Goal: Task Accomplishment & Management: Manage account settings

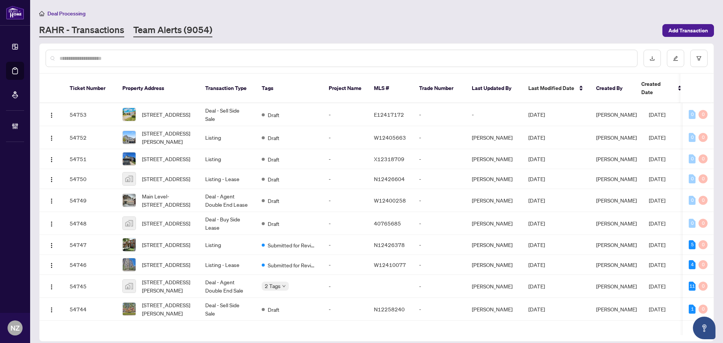
click at [150, 29] on link "Team Alerts (9054)" at bounding box center [172, 31] width 79 height 14
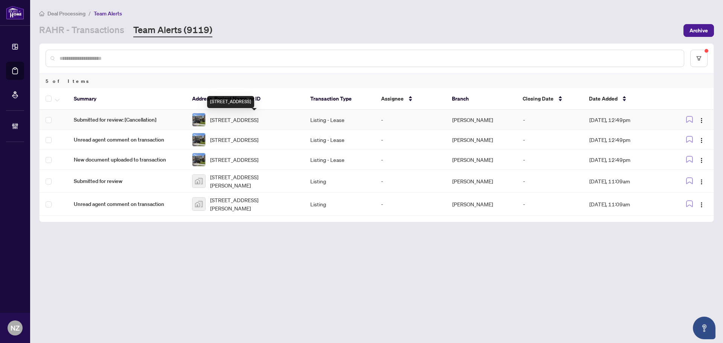
click at [236, 116] on span "[STREET_ADDRESS]" at bounding box center [234, 120] width 48 height 8
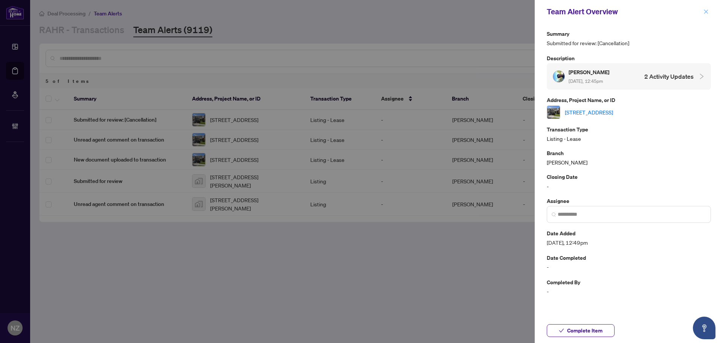
click at [708, 13] on icon "close" at bounding box center [705, 11] width 5 height 5
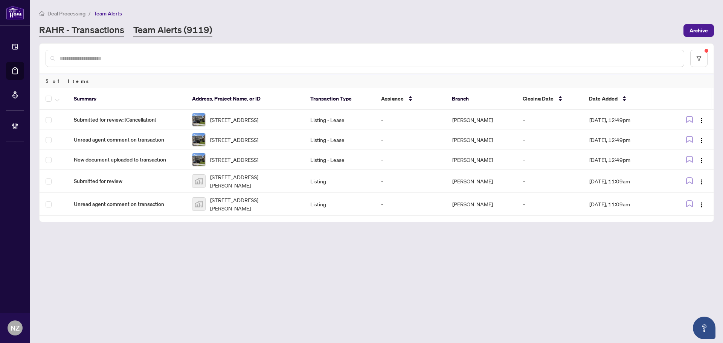
click at [102, 25] on link "RAHR - Transactions" at bounding box center [81, 31] width 85 height 14
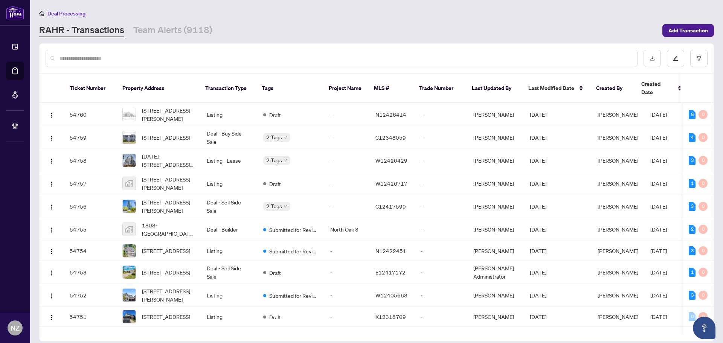
click at [76, 55] on input "text" at bounding box center [345, 58] width 572 height 8
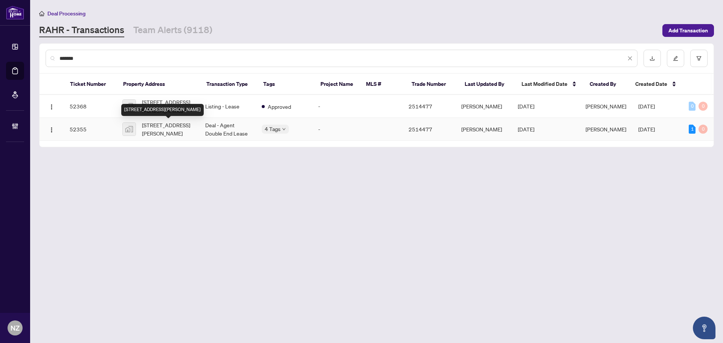
type input "*******"
click at [177, 131] on span "[STREET_ADDRESS][PERSON_NAME]" at bounding box center [167, 129] width 51 height 17
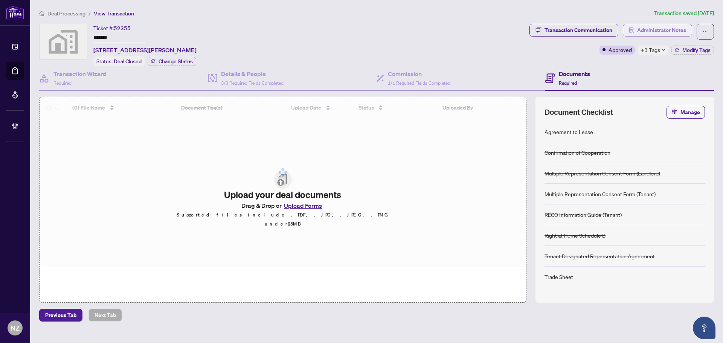
click at [654, 30] on span "Administrator Notes" at bounding box center [661, 30] width 49 height 12
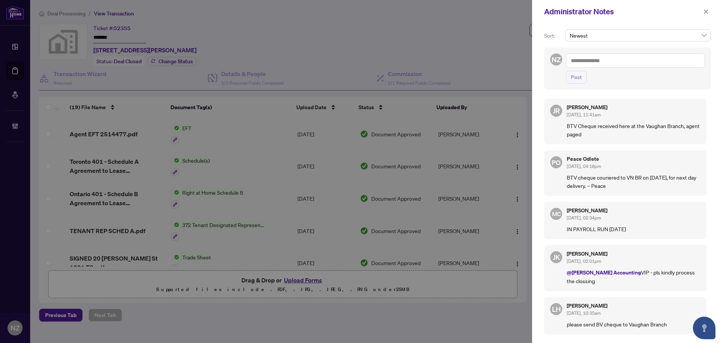
click at [590, 64] on textarea at bounding box center [635, 60] width 139 height 14
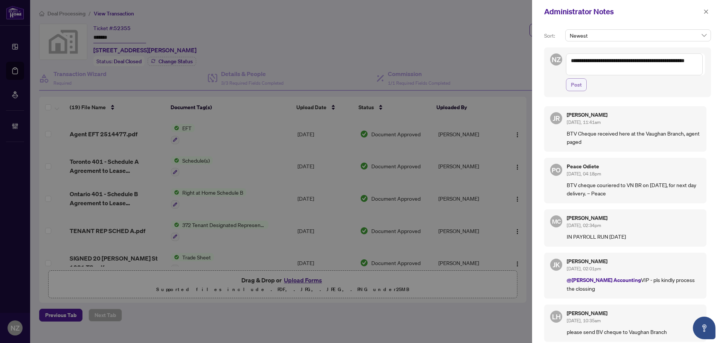
type textarea "**********"
click at [582, 84] on button "Post" at bounding box center [576, 84] width 21 height 13
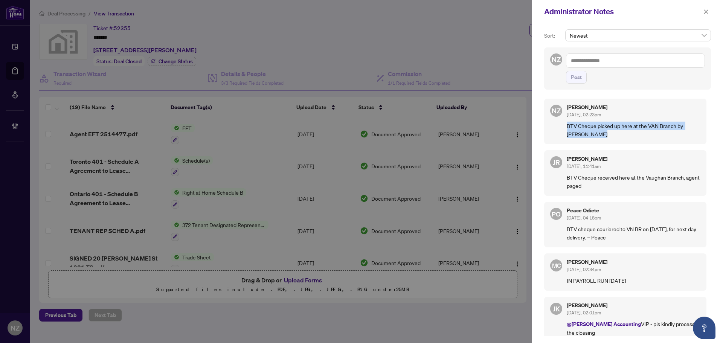
drag, startPoint x: 567, startPoint y: 127, endPoint x: 606, endPoint y: 137, distance: 40.5
click at [607, 137] on p "BTV Cheque picked up here at the VAN Branch by [PERSON_NAME]" at bounding box center [634, 130] width 134 height 17
copy p "BTV Cheque picked up here at the VAN Branch by [PERSON_NAME]"
click at [705, 11] on icon "close" at bounding box center [706, 11] width 4 height 4
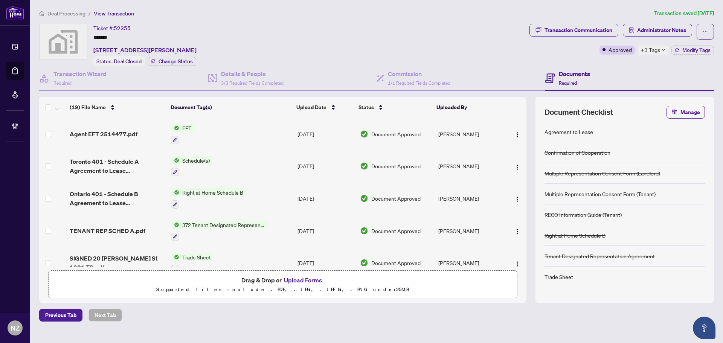
click at [59, 15] on span "Deal Processing" at bounding box center [66, 13] width 38 height 7
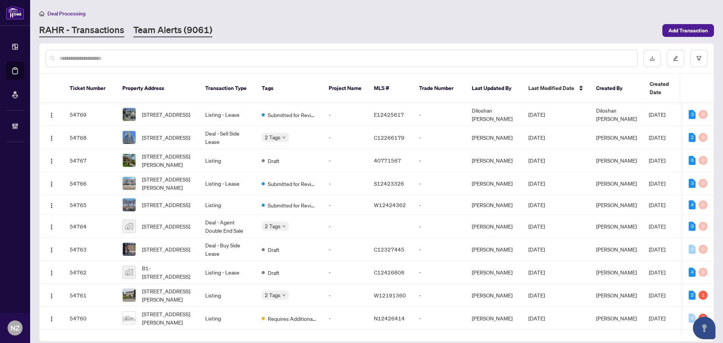
click at [135, 31] on link "Team Alerts (9061)" at bounding box center [172, 31] width 79 height 14
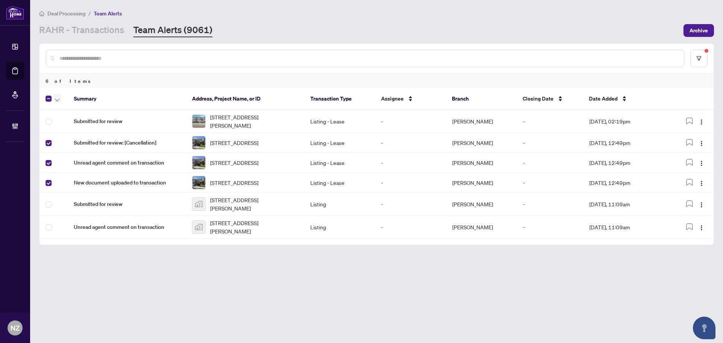
click at [57, 100] on icon "button" at bounding box center [57, 100] width 5 height 3
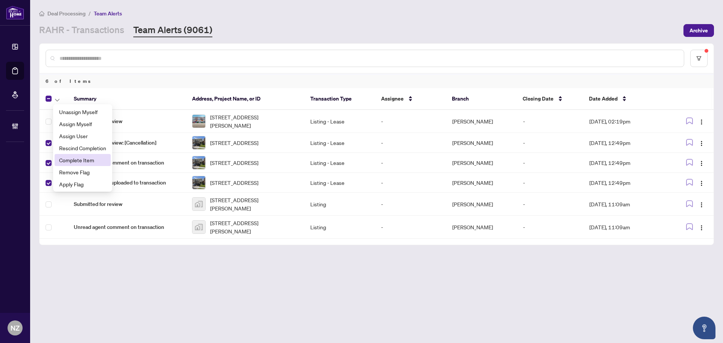
click at [65, 161] on span "Complete Item" at bounding box center [82, 160] width 47 height 8
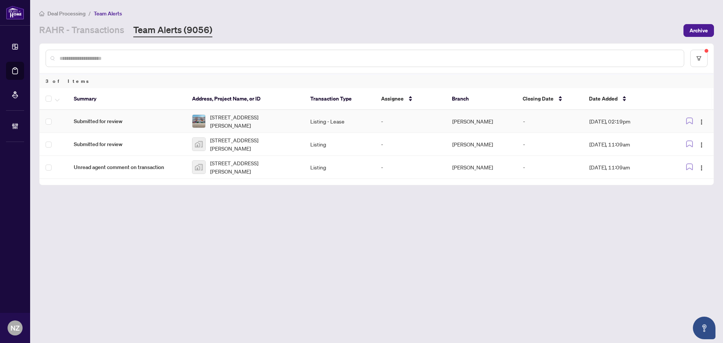
click at [243, 118] on span "[STREET_ADDRESS][PERSON_NAME]" at bounding box center [254, 121] width 88 height 17
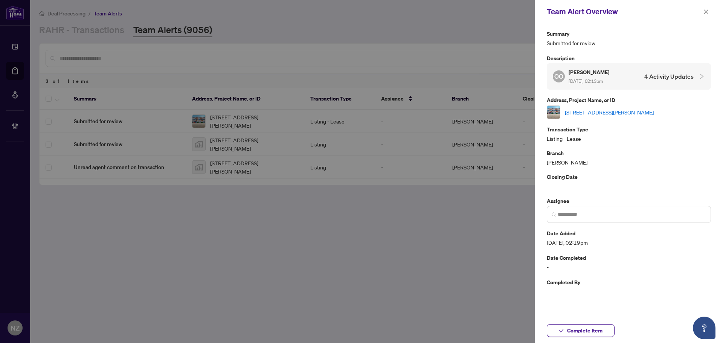
click at [587, 114] on link "[STREET_ADDRESS][PERSON_NAME]" at bounding box center [609, 112] width 89 height 8
click at [595, 334] on span "Complete Item" at bounding box center [584, 331] width 35 height 12
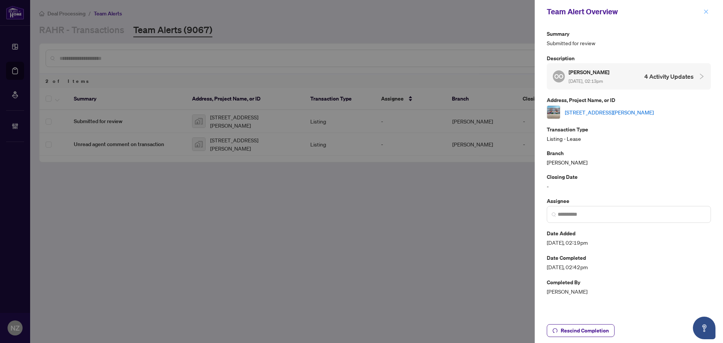
click at [709, 9] on button "button" at bounding box center [706, 11] width 10 height 9
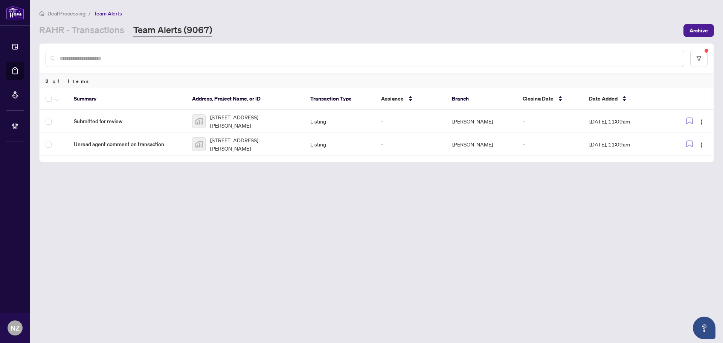
drag, startPoint x: 92, startPoint y: 31, endPoint x: 93, endPoint y: 37, distance: 6.2
click at [92, 31] on link "RAHR - Transactions" at bounding box center [81, 31] width 85 height 14
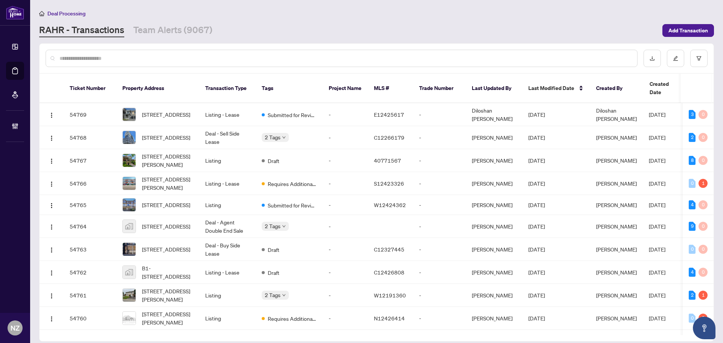
click at [79, 59] on input "text" at bounding box center [345, 58] width 572 height 8
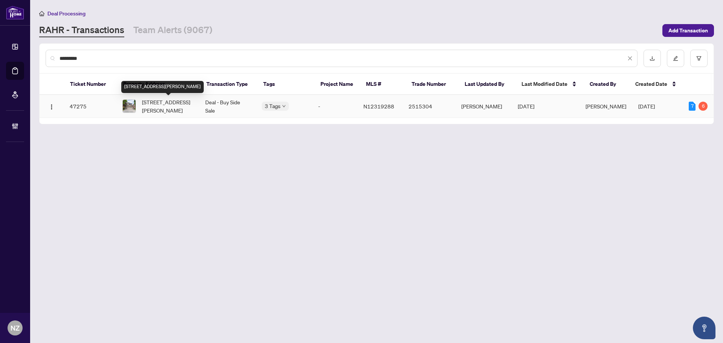
type input "*********"
click at [167, 103] on span "[STREET_ADDRESS][PERSON_NAME]" at bounding box center [167, 106] width 51 height 17
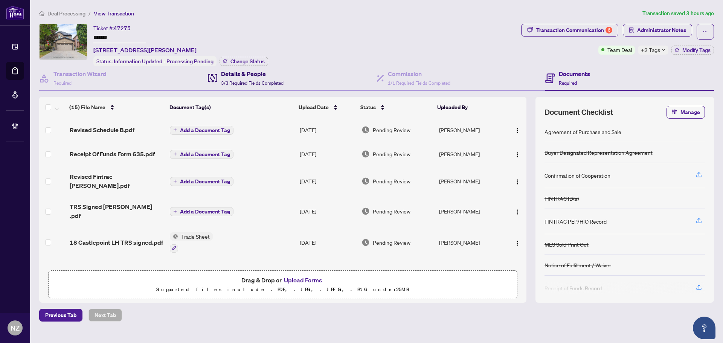
click at [253, 79] on div "Details & People 3/3 Required Fields Completed" at bounding box center [252, 78] width 63 height 18
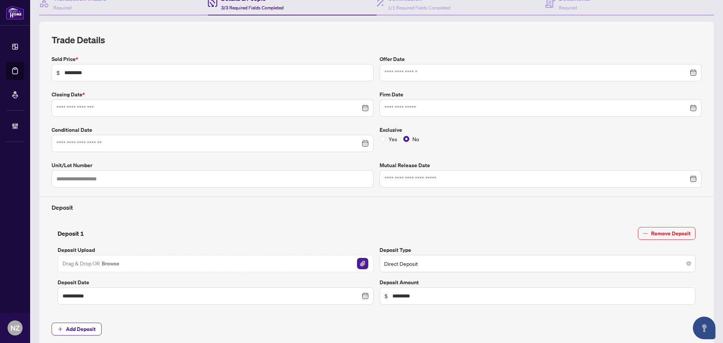
type input "**********"
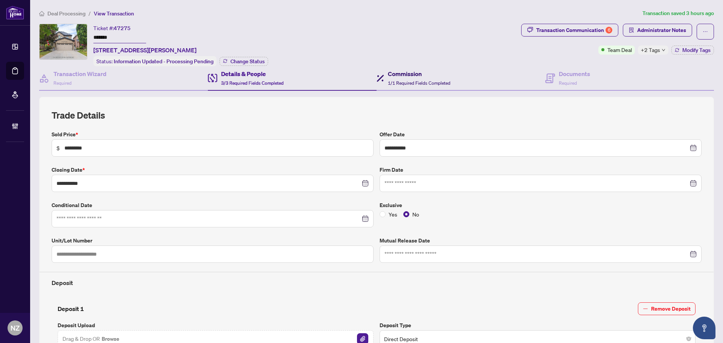
click at [410, 80] on span "1/1 Required Fields Completed" at bounding box center [419, 83] width 63 height 6
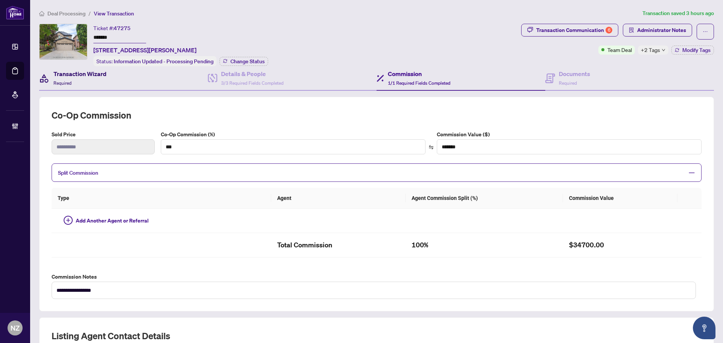
click at [72, 78] on div "Transaction Wizard Required" at bounding box center [79, 78] width 53 height 18
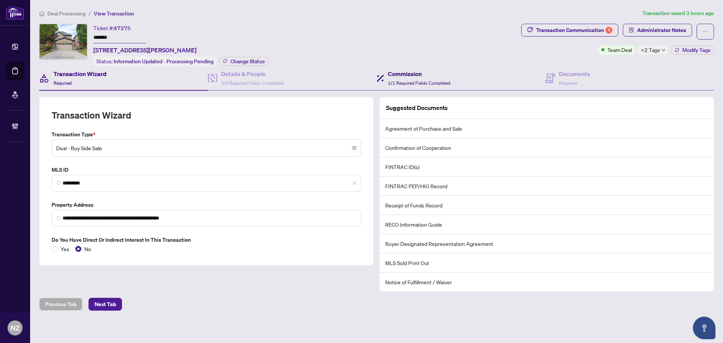
click at [428, 79] on div "Commission 1/1 Required Fields Completed" at bounding box center [419, 78] width 63 height 18
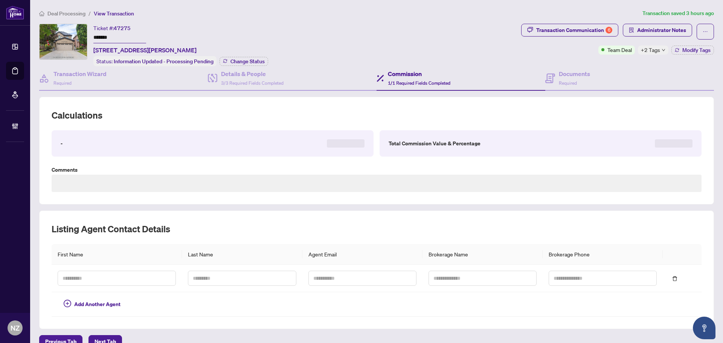
type textarea "**********"
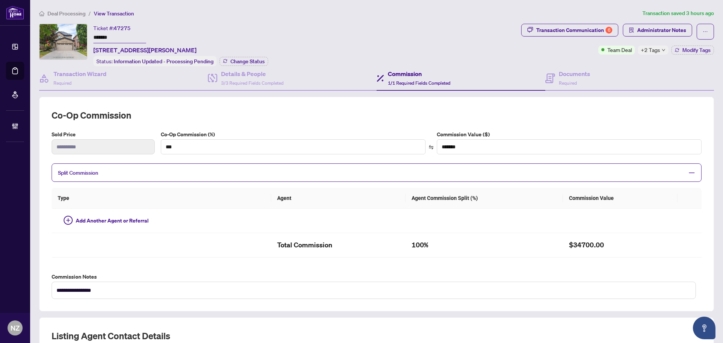
click at [68, 12] on span "Deal Processing" at bounding box center [66, 13] width 38 height 7
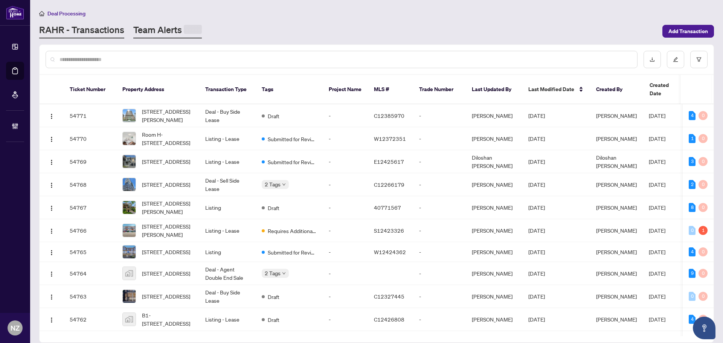
click at [162, 28] on link "Team Alerts" at bounding box center [167, 31] width 69 height 15
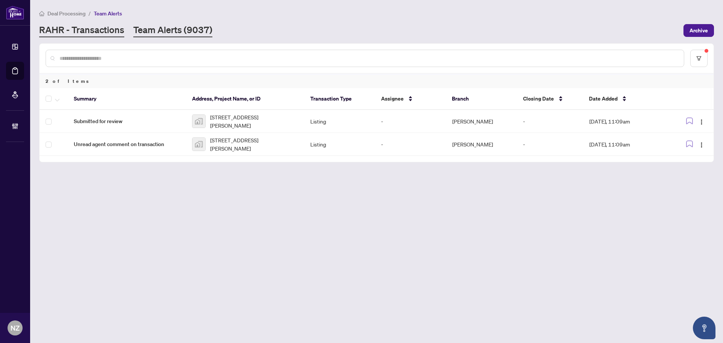
click at [94, 27] on link "RAHR - Transactions" at bounding box center [81, 31] width 85 height 14
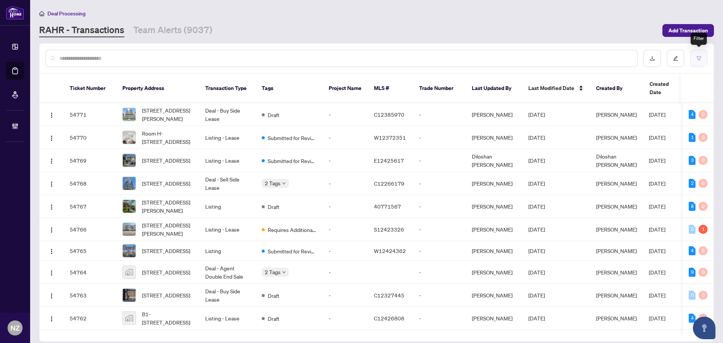
click at [693, 63] on button "button" at bounding box center [698, 58] width 17 height 17
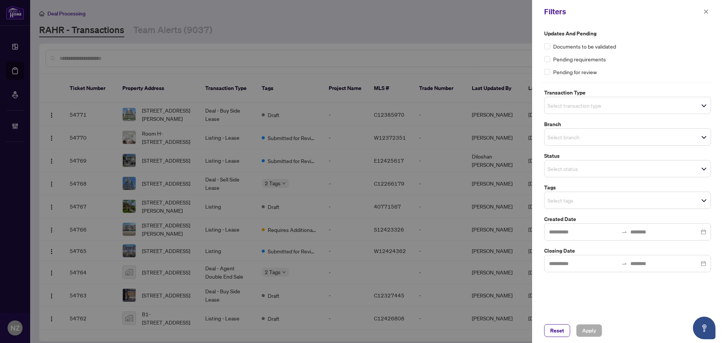
click at [585, 106] on input "search" at bounding box center [574, 105] width 53 height 9
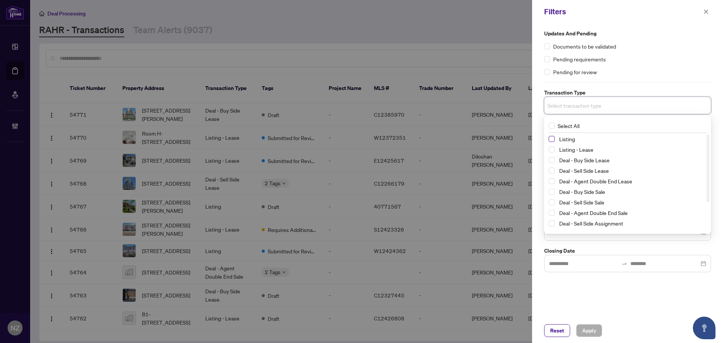
click at [551, 139] on span "Select Listing" at bounding box center [552, 139] width 6 height 6
click at [551, 150] on span "Select Listing - Lease" at bounding box center [552, 151] width 6 height 6
click at [638, 66] on div "Updates and Pending Documents to be validated Pending requirements Pending for …" at bounding box center [627, 52] width 167 height 47
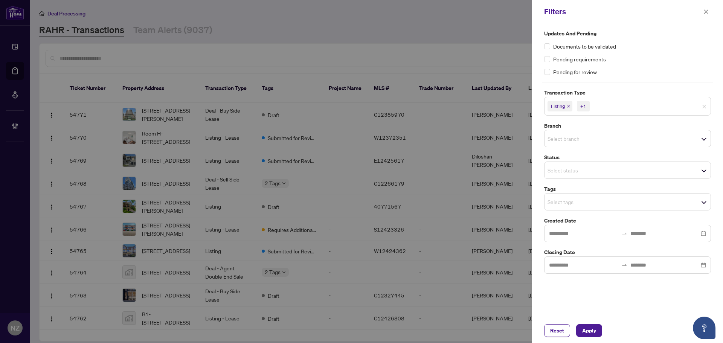
click at [559, 134] on span "Select branch" at bounding box center [627, 138] width 166 height 11
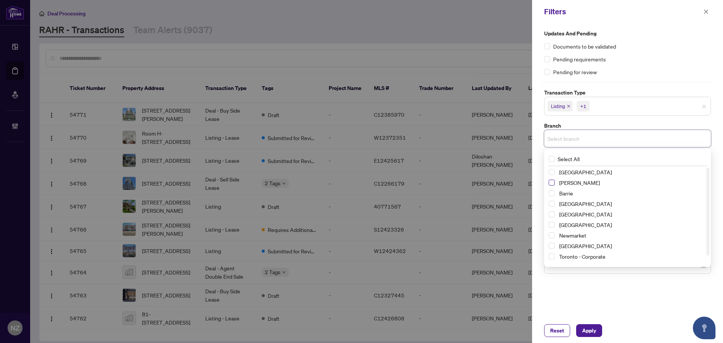
click at [550, 181] on span "Select Vaughan" at bounding box center [552, 183] width 6 height 6
click at [618, 68] on div "Pending for review" at bounding box center [627, 72] width 167 height 8
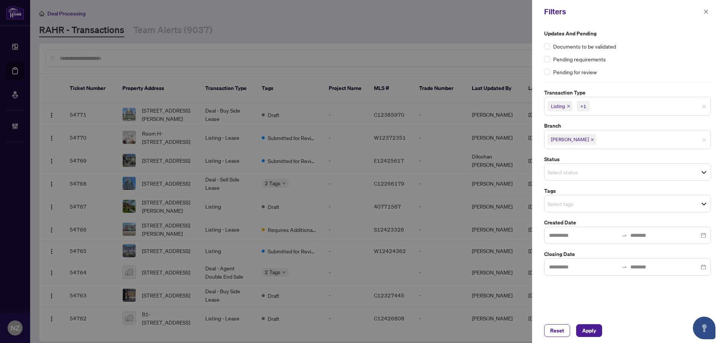
click at [569, 208] on input "search" at bounding box center [574, 203] width 53 height 9
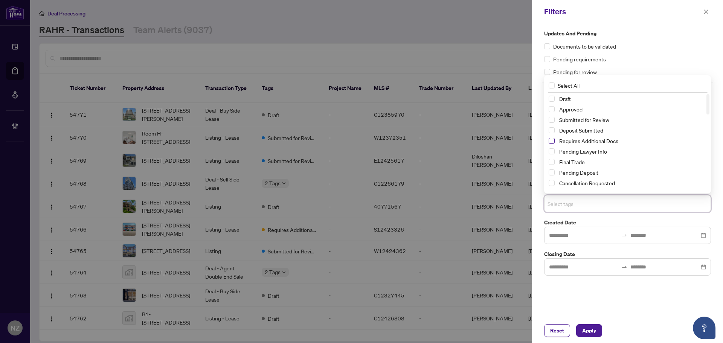
click at [550, 140] on span "Select Requires Additional Docs" at bounding box center [552, 141] width 6 height 6
click at [590, 331] on span "Apply" at bounding box center [589, 331] width 14 height 12
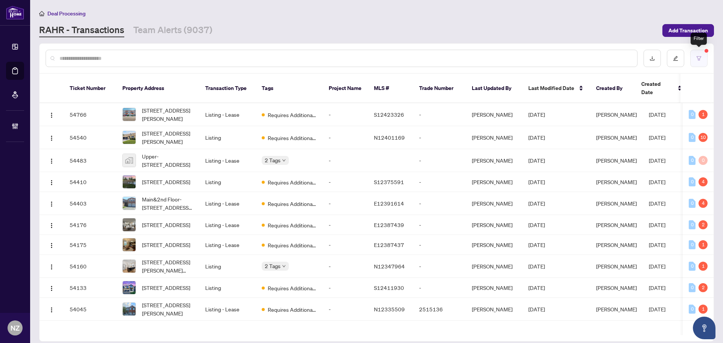
click at [696, 62] on button "button" at bounding box center [698, 58] width 17 height 17
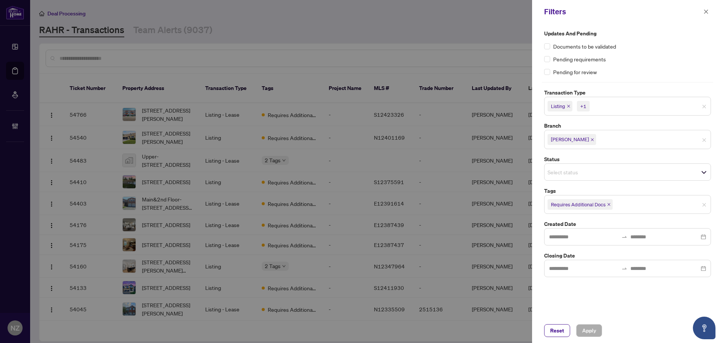
click at [609, 203] on icon "close" at bounding box center [609, 205] width 4 height 4
click at [567, 174] on input "search" at bounding box center [574, 172] width 53 height 9
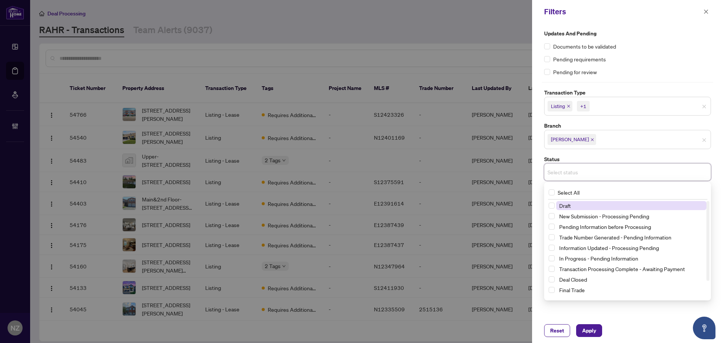
click at [567, 174] on input "search" at bounding box center [574, 172] width 53 height 9
click at [602, 158] on label "Status" at bounding box center [627, 159] width 167 height 8
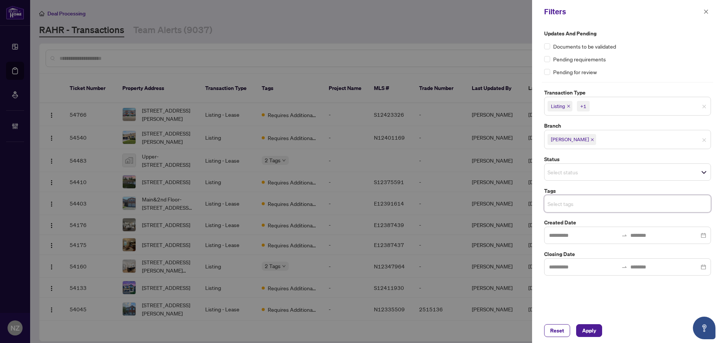
click at [570, 206] on input "search" at bounding box center [574, 203] width 53 height 9
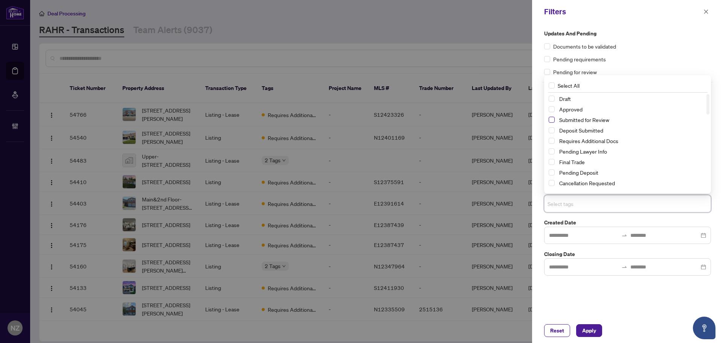
click at [552, 121] on span "Select Submitted for Review" at bounding box center [552, 120] width 6 height 6
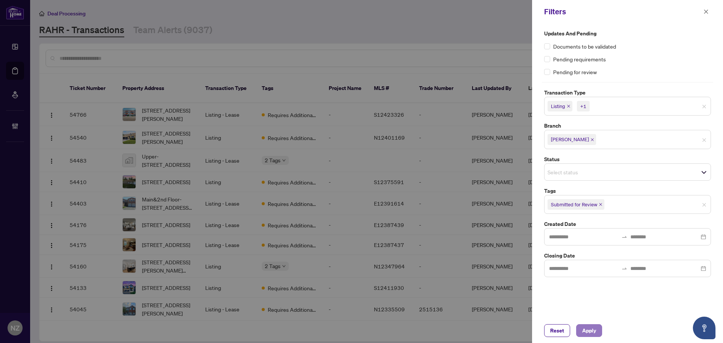
click at [589, 327] on span "Apply" at bounding box center [589, 331] width 14 height 12
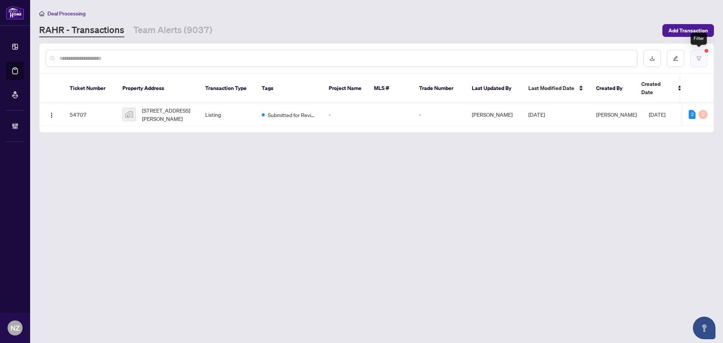
click at [700, 63] on button "button" at bounding box center [698, 58] width 17 height 17
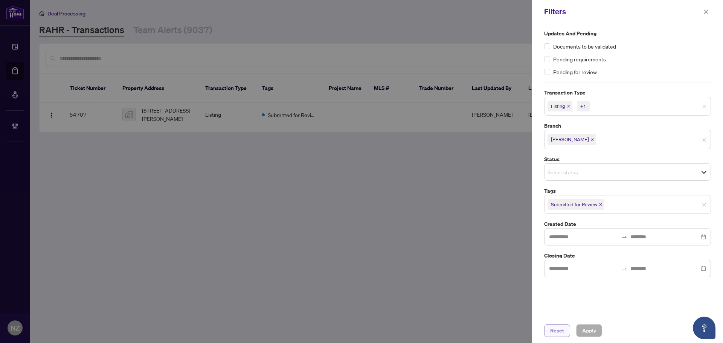
click at [557, 333] on span "Reset" at bounding box center [557, 331] width 14 height 12
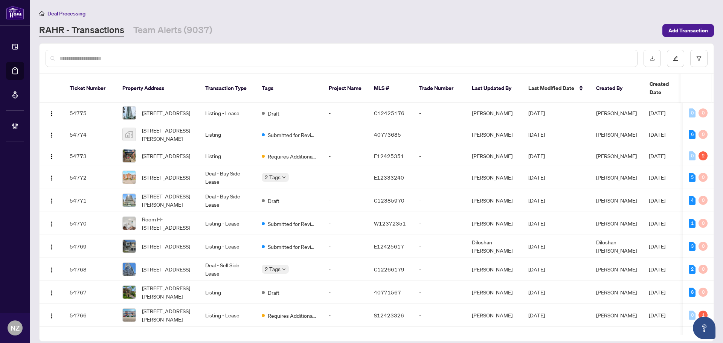
click at [102, 55] on input "text" at bounding box center [345, 58] width 572 height 8
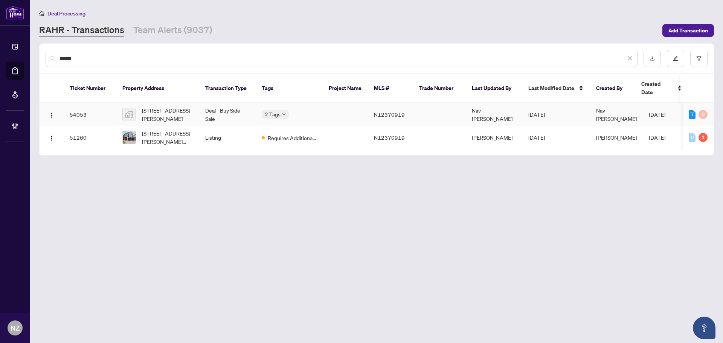
type input "******"
click at [163, 106] on span "[STREET_ADDRESS][PERSON_NAME]" at bounding box center [167, 114] width 51 height 17
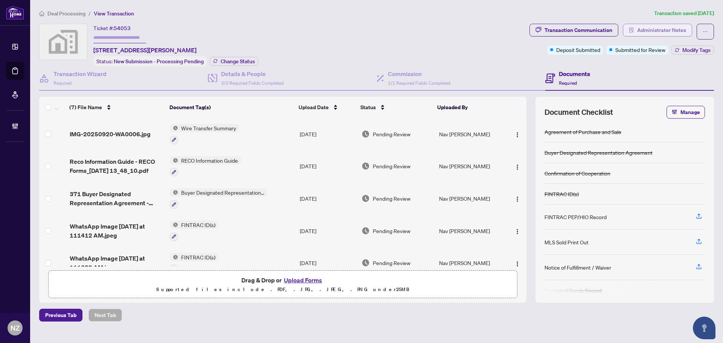
click at [670, 29] on span "Administrator Notes" at bounding box center [661, 30] width 49 height 12
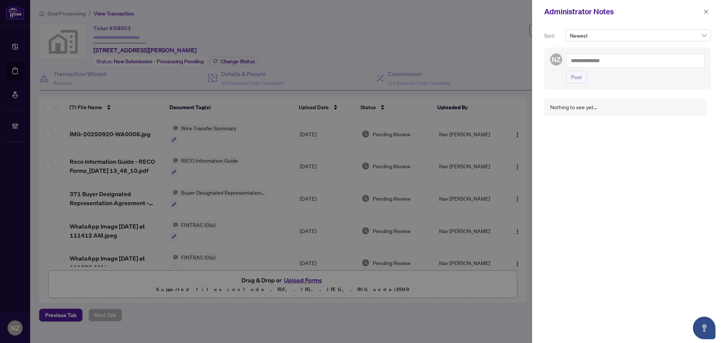
click at [606, 59] on textarea at bounding box center [635, 60] width 139 height 14
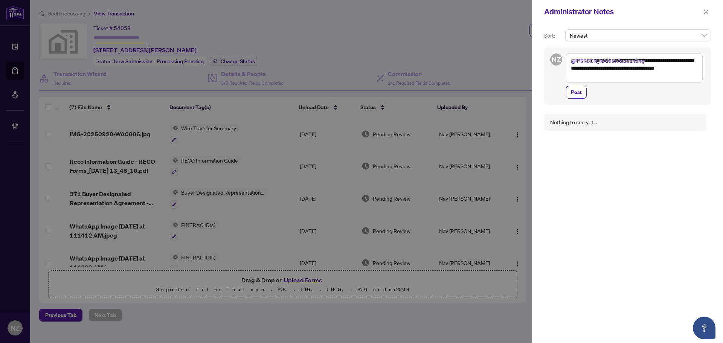
click at [683, 70] on textarea "**********" at bounding box center [634, 67] width 137 height 29
drag, startPoint x: 692, startPoint y: 68, endPoint x: 697, endPoint y: 63, distance: 6.9
click at [693, 68] on textarea "**********" at bounding box center [634, 67] width 137 height 29
type textarea "**********"
click at [575, 90] on span "Post" at bounding box center [576, 92] width 11 height 12
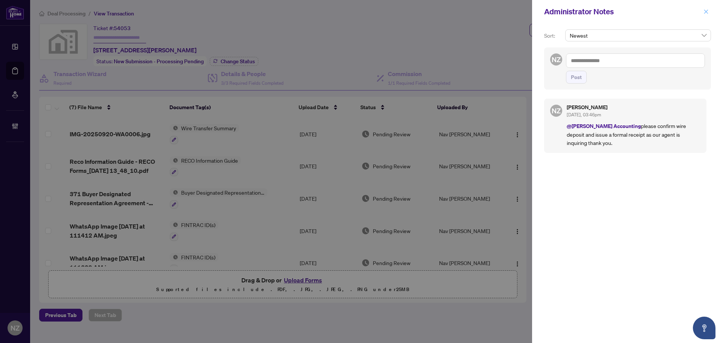
click at [706, 11] on icon "close" at bounding box center [705, 11] width 5 height 5
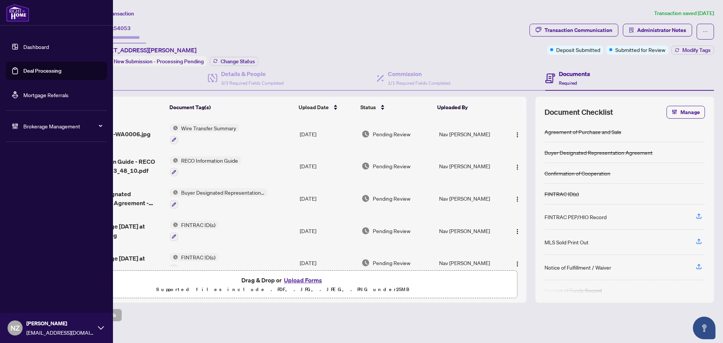
click at [55, 124] on span "Brokerage Management" at bounding box center [62, 126] width 78 height 8
click at [29, 180] on link "Manage Agents" at bounding box center [34, 180] width 37 height 7
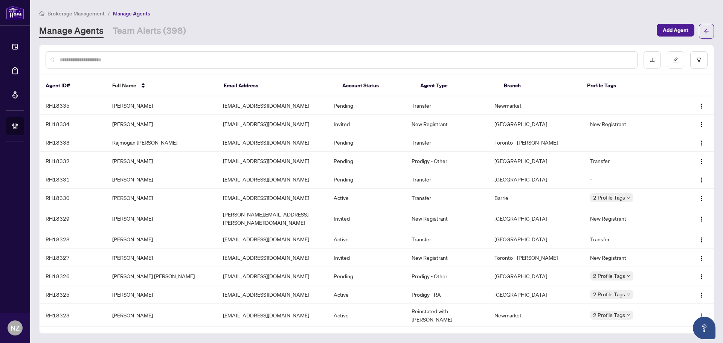
click at [114, 56] on input "text" at bounding box center [345, 60] width 572 height 8
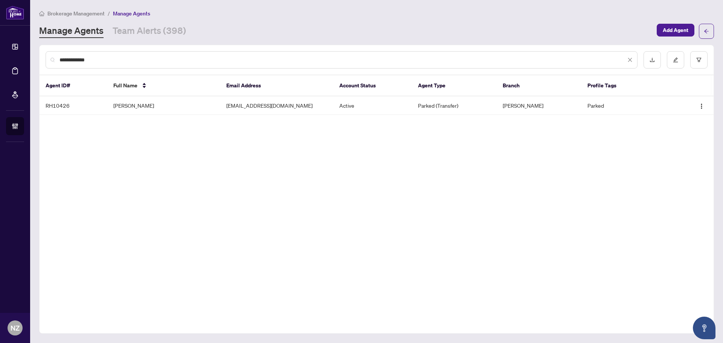
type input "**********"
click at [144, 107] on td "[PERSON_NAME]" at bounding box center [163, 105] width 113 height 18
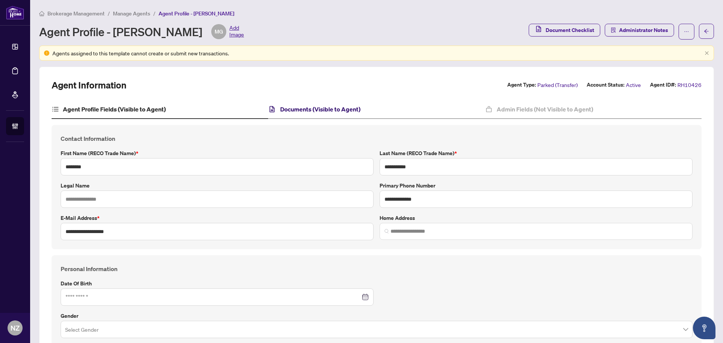
click at [299, 106] on h4 "Documents (Visible to Agent)" at bounding box center [320, 109] width 80 height 9
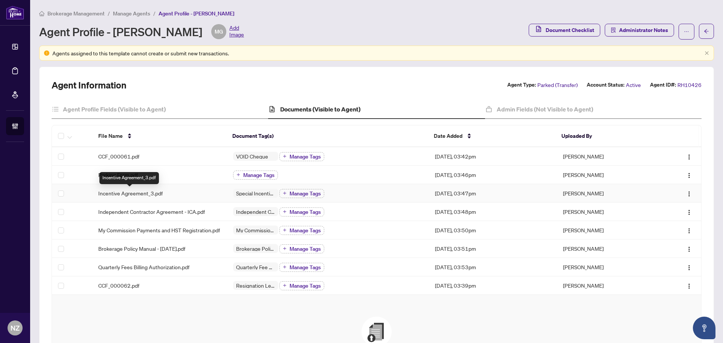
click at [128, 192] on span "Incentive Agreement_3.pdf" at bounding box center [130, 193] width 64 height 8
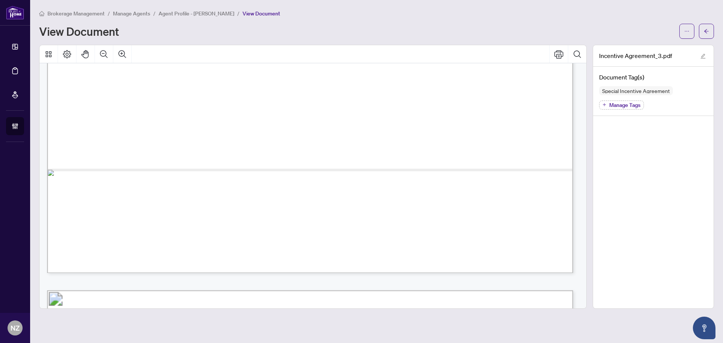
scroll to position [1130, 0]
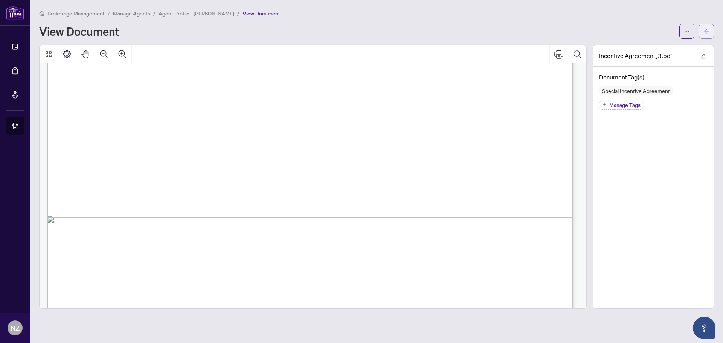
click at [709, 31] on icon "arrow-left" at bounding box center [706, 31] width 5 height 5
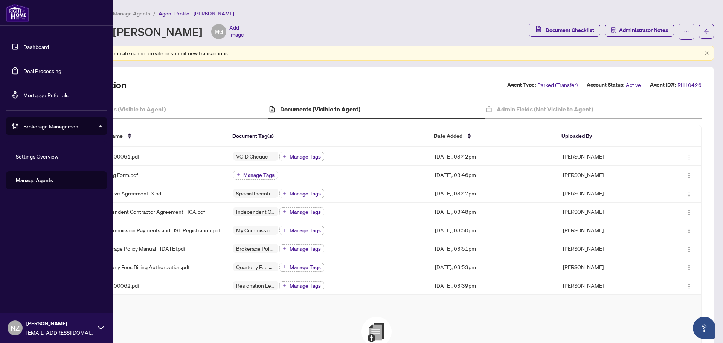
click at [40, 71] on link "Deal Processing" at bounding box center [42, 70] width 38 height 7
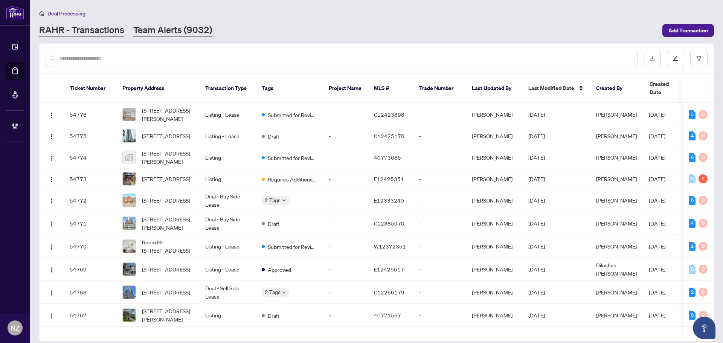
click at [170, 34] on link "Team Alerts (9032)" at bounding box center [172, 31] width 79 height 14
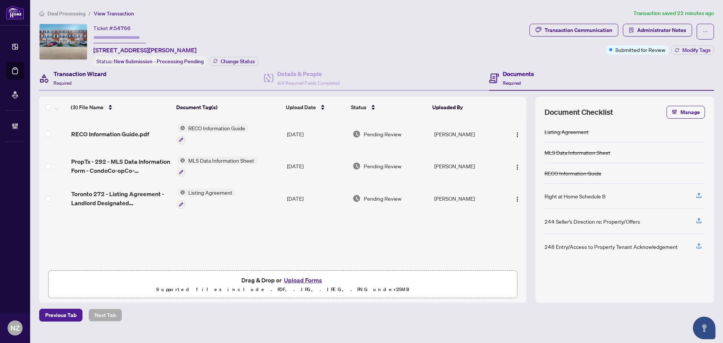
click at [72, 72] on h4 "Transaction Wizard" at bounding box center [79, 73] width 53 height 9
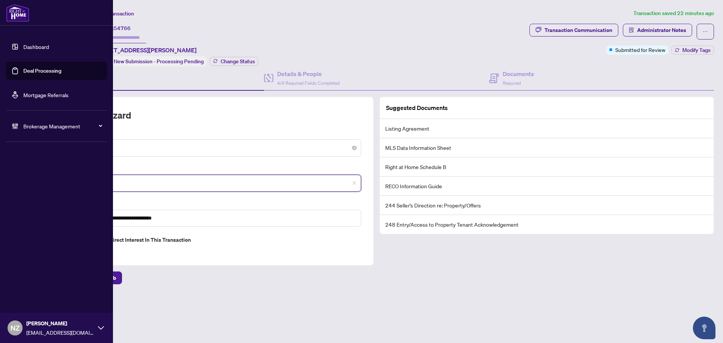
drag, startPoint x: 98, startPoint y: 181, endPoint x: 26, endPoint y: 195, distance: 72.7
click at [17, 177] on div "**********" at bounding box center [361, 171] width 723 height 343
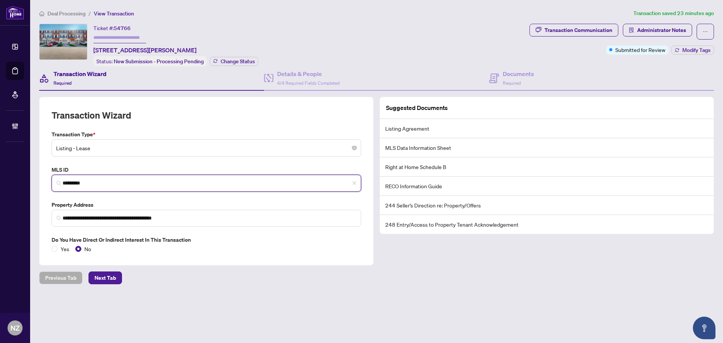
drag, startPoint x: 92, startPoint y: 185, endPoint x: 64, endPoint y: 203, distance: 33.0
click at [38, 182] on div "**********" at bounding box center [206, 181] width 340 height 169
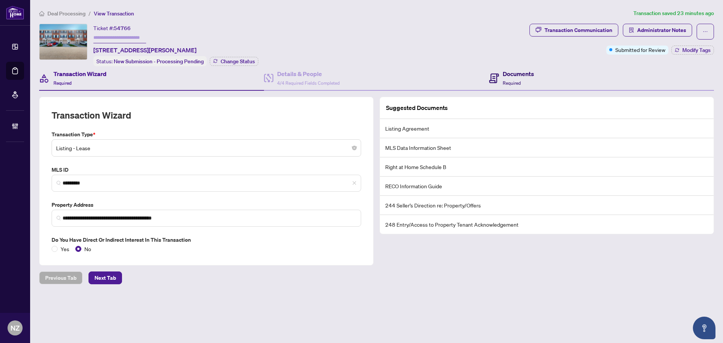
click at [522, 75] on h4 "Documents" at bounding box center [518, 73] width 31 height 9
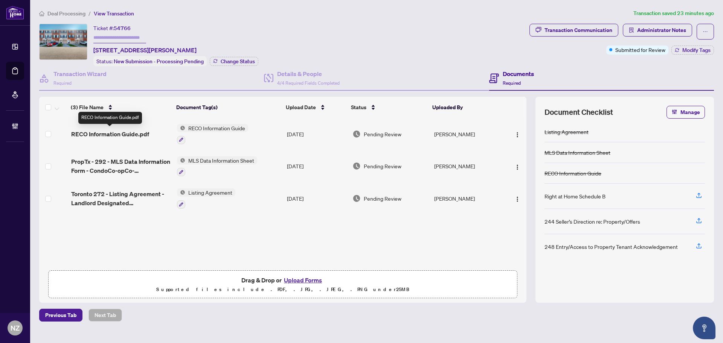
click at [117, 133] on span "RECO Information Guide.pdf" at bounding box center [110, 134] width 78 height 9
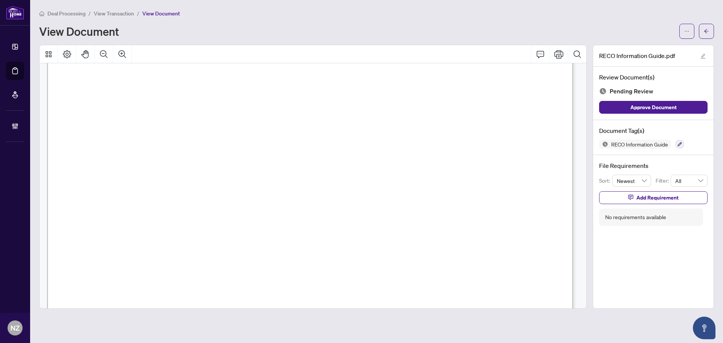
scroll to position [8571, 0]
click at [677, 142] on button "button" at bounding box center [680, 144] width 8 height 8
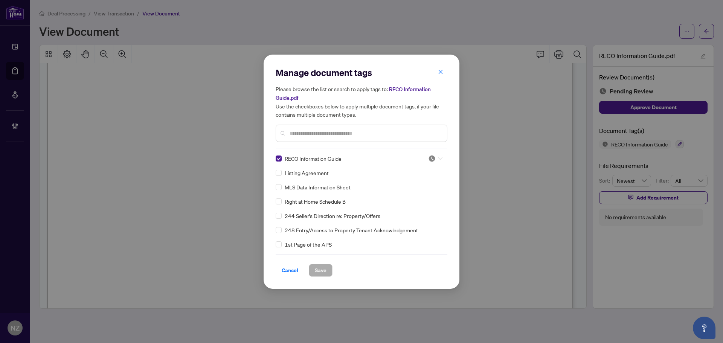
click at [436, 155] on div at bounding box center [435, 159] width 14 height 8
click at [407, 197] on div "Approved" at bounding box center [410, 195] width 48 height 8
click at [316, 267] on span "Save" at bounding box center [321, 270] width 12 height 12
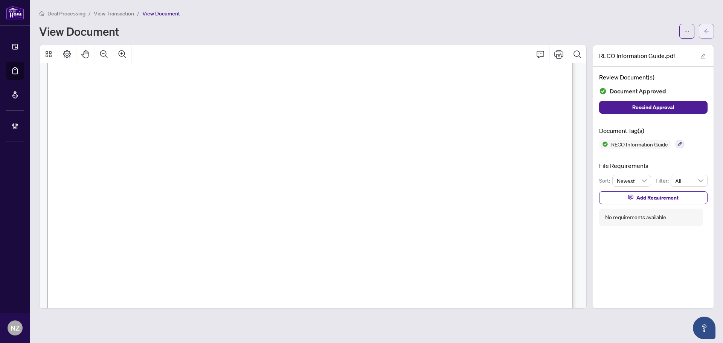
click at [708, 33] on icon "arrow-left" at bounding box center [706, 31] width 5 height 5
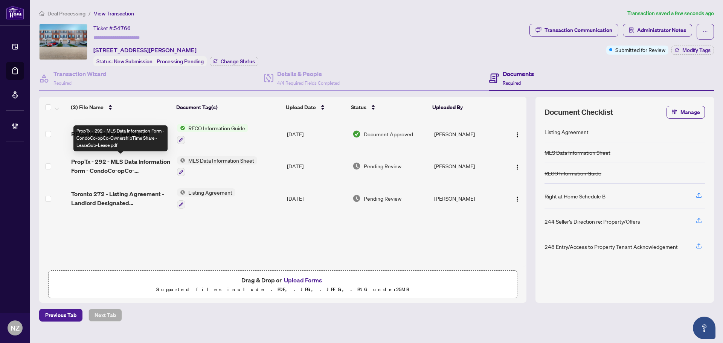
click at [123, 162] on span "PropTx - 292 - MLS Data Information Form - CondoCo-opCo-OwnershipTime Share - L…" at bounding box center [121, 166] width 100 height 18
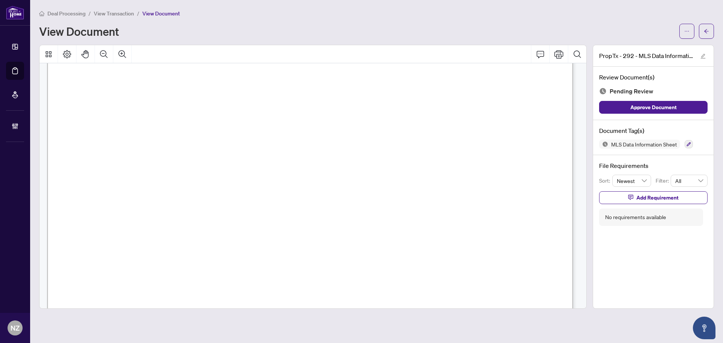
scroll to position [6590, 0]
click at [243, 137] on span "HALF MONTH RENT" at bounding box center [208, 137] width 69 height 8
click at [534, 55] on button "Comment" at bounding box center [540, 54] width 18 height 18
click at [259, 200] on div "**********" at bounding box center [265, 192] width 119 height 15
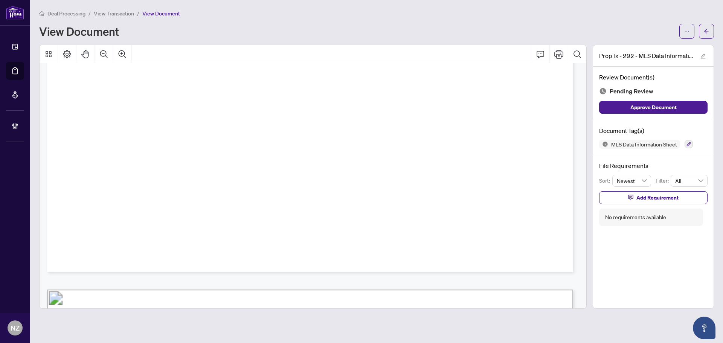
scroll to position [0, 0]
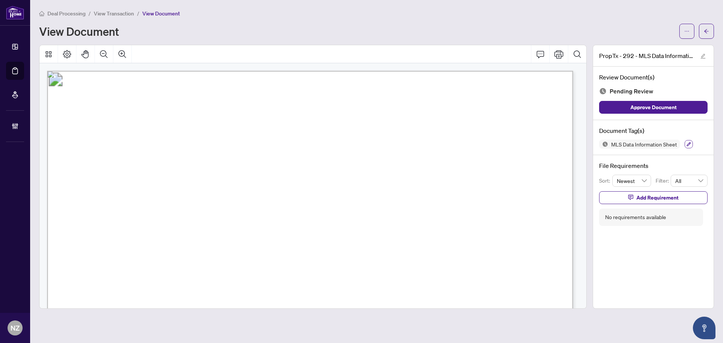
click at [687, 142] on icon "button" at bounding box center [688, 144] width 5 height 5
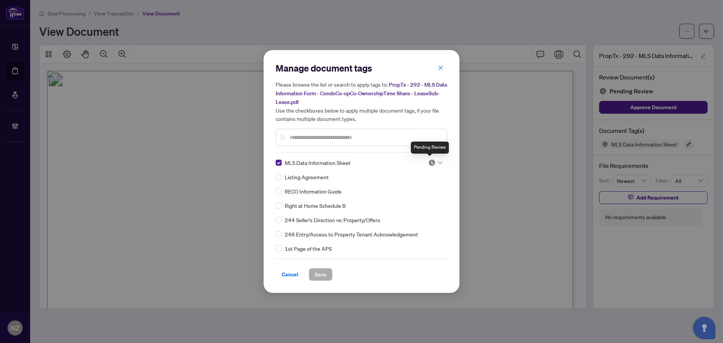
click at [441, 159] on div "MLS Data Information Sheet Listing Agreement RECO Information Guide Right at Ho…" at bounding box center [362, 206] width 172 height 94
click at [429, 161] on img at bounding box center [432, 163] width 8 height 8
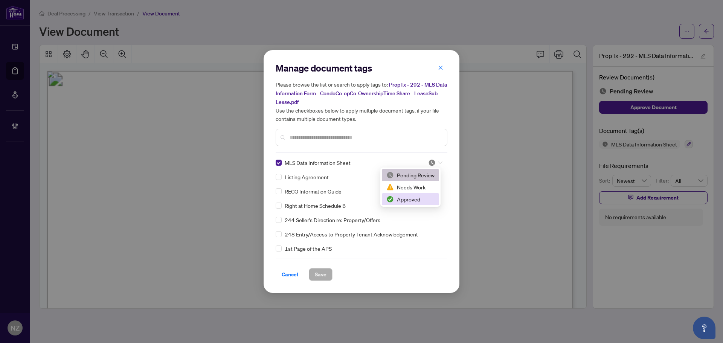
click at [420, 201] on div "Approved" at bounding box center [410, 199] width 48 height 8
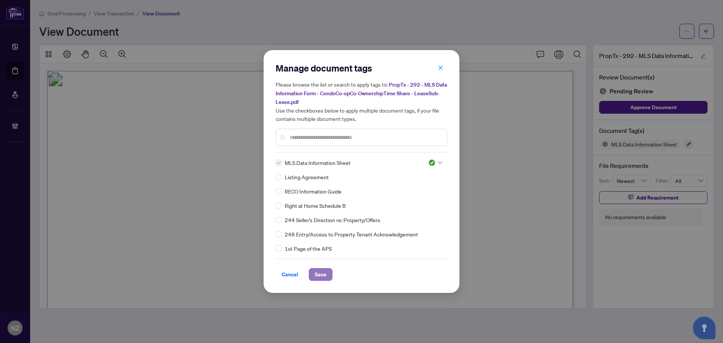
click at [323, 273] on span "Save" at bounding box center [321, 274] width 12 height 12
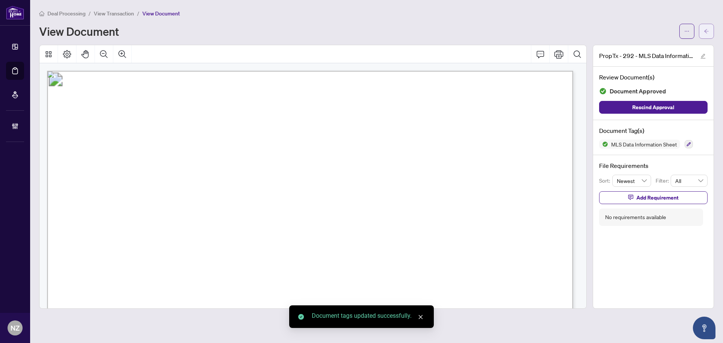
click at [702, 34] on button "button" at bounding box center [706, 31] width 15 height 15
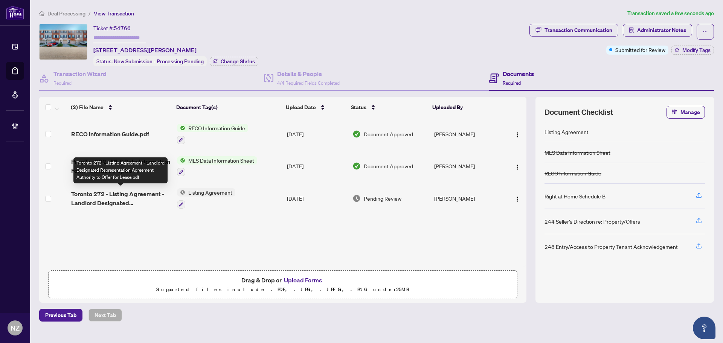
click at [145, 192] on span "Toronto 272 - Listing Agreement - Landlord Designated Representation Agreement …" at bounding box center [121, 198] width 100 height 18
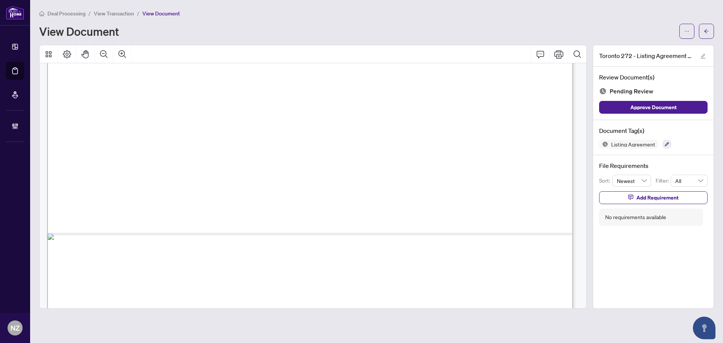
scroll to position [452, 0]
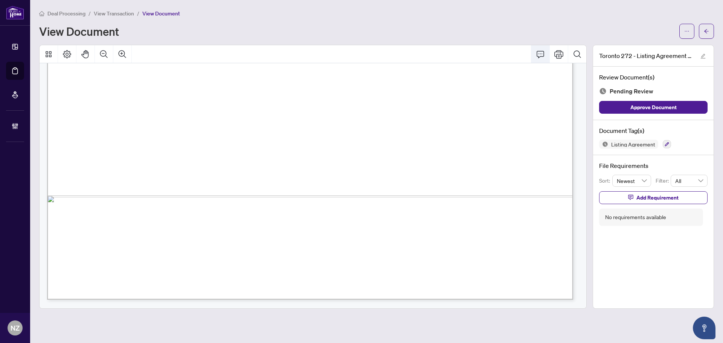
click at [535, 54] on button "Comment" at bounding box center [540, 54] width 18 height 18
click at [209, 227] on p "**********" at bounding box center [200, 224] width 110 height 6
drag, startPoint x: 254, startPoint y: 228, endPoint x: 115, endPoint y: 213, distance: 139.8
click at [0, 0] on div "**********" at bounding box center [0, 0] width 0 height 0
click at [251, 242] on icon "Save" at bounding box center [252, 240] width 8 height 8
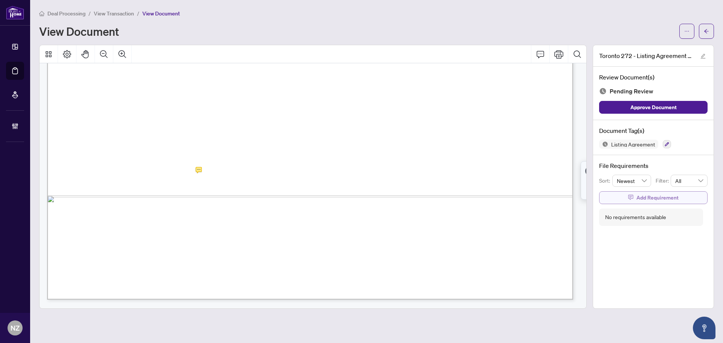
click at [644, 195] on span "Add Requirement" at bounding box center [657, 198] width 42 height 12
click at [632, 204] on textarea at bounding box center [661, 204] width 81 height 14
paste textarea "**********"
type textarea "**********"
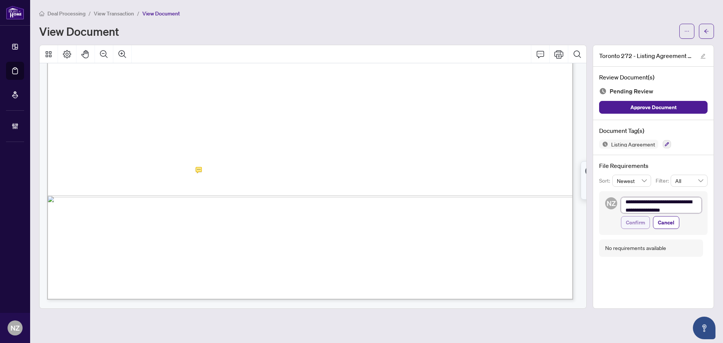
scroll to position [0, 0]
type textarea "**********"
click at [634, 230] on span "Confirm" at bounding box center [635, 229] width 19 height 12
type textarea "**********"
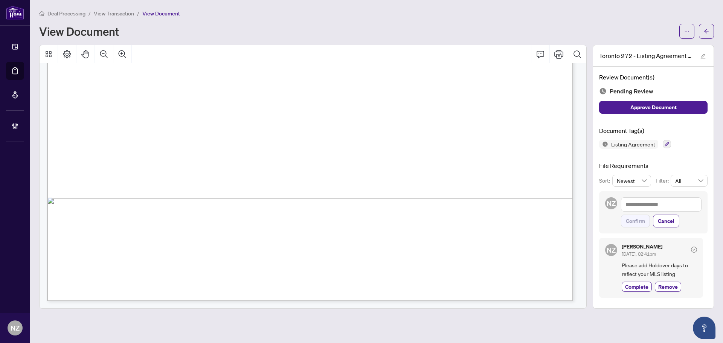
scroll to position [2550, 0]
click at [667, 142] on icon "button" at bounding box center [667, 144] width 5 height 5
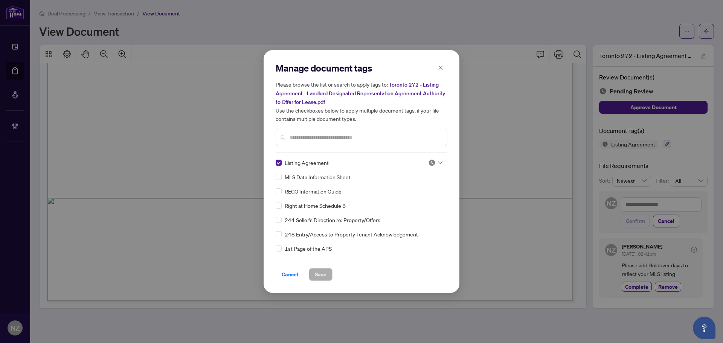
click at [435, 162] on div at bounding box center [435, 163] width 14 height 8
click at [410, 186] on div "Needs Work" at bounding box center [410, 187] width 48 height 8
click at [321, 271] on span "Save" at bounding box center [321, 274] width 12 height 12
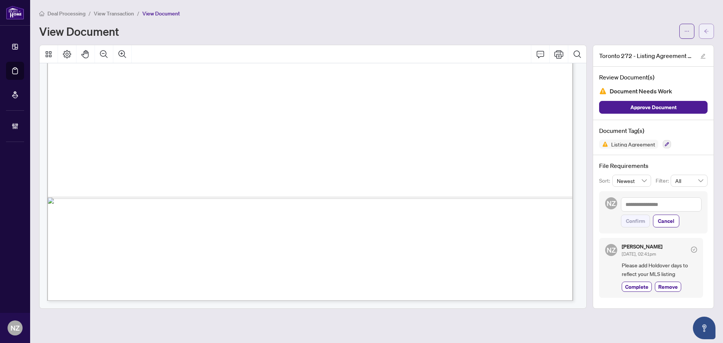
click at [706, 32] on icon "arrow-left" at bounding box center [706, 31] width 5 height 5
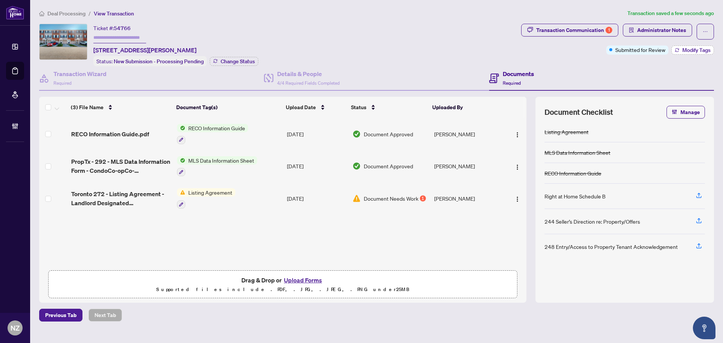
click at [695, 50] on span "Modify Tags" at bounding box center [696, 49] width 28 height 5
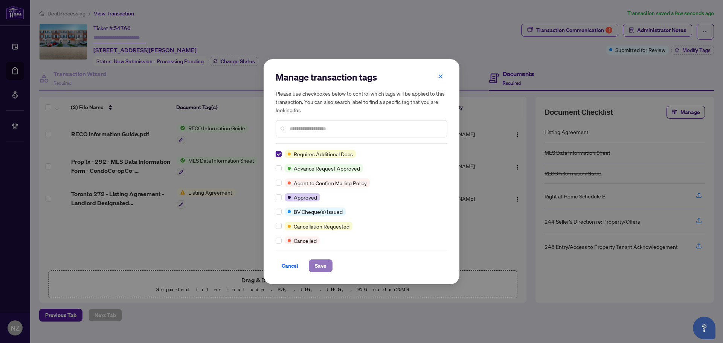
click at [327, 265] on button "Save" at bounding box center [321, 265] width 24 height 13
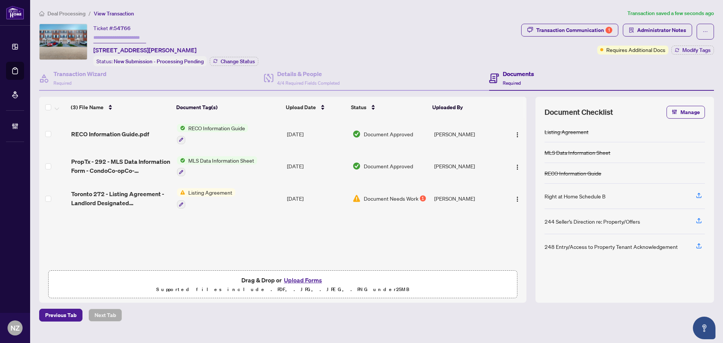
click at [79, 12] on span "Deal Processing" at bounding box center [66, 13] width 38 height 7
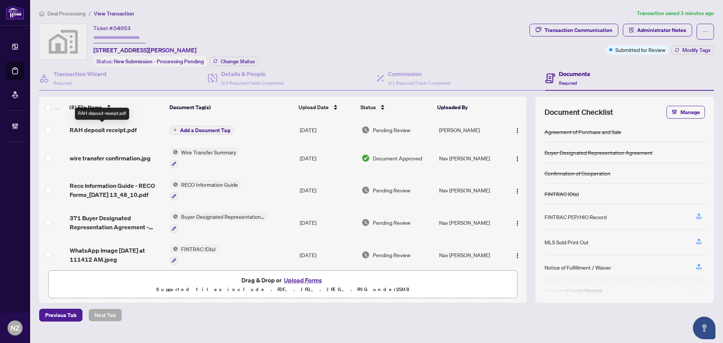
click at [106, 128] on span "RAH deposit receipt.pdf" at bounding box center [103, 129] width 67 height 9
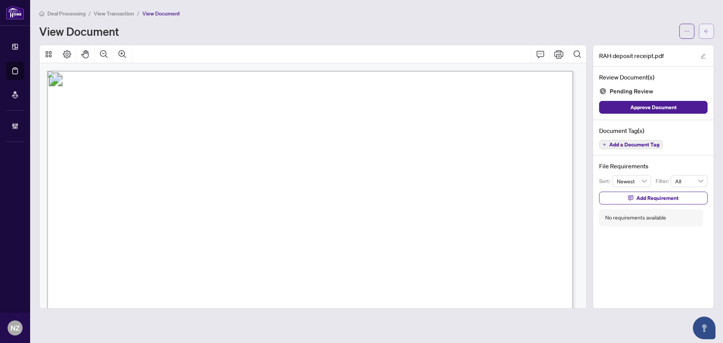
click at [703, 33] on button "button" at bounding box center [706, 31] width 15 height 15
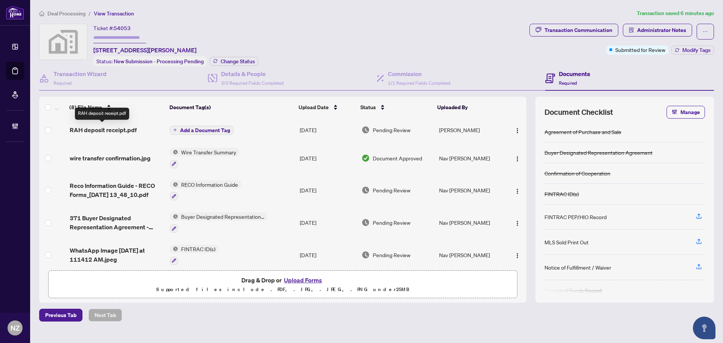
click at [105, 130] on span "RAH deposit receipt.pdf" at bounding box center [103, 129] width 67 height 9
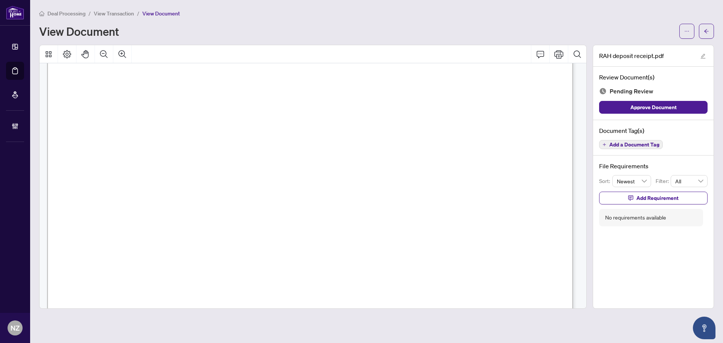
scroll to position [113, 0]
click at [705, 34] on span "button" at bounding box center [706, 31] width 5 height 12
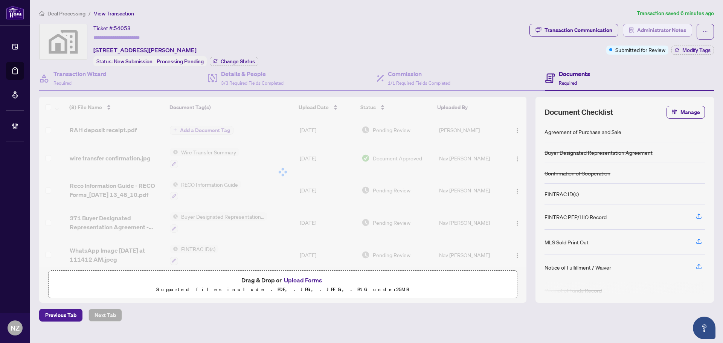
click at [665, 29] on span "Administrator Notes" at bounding box center [661, 30] width 49 height 12
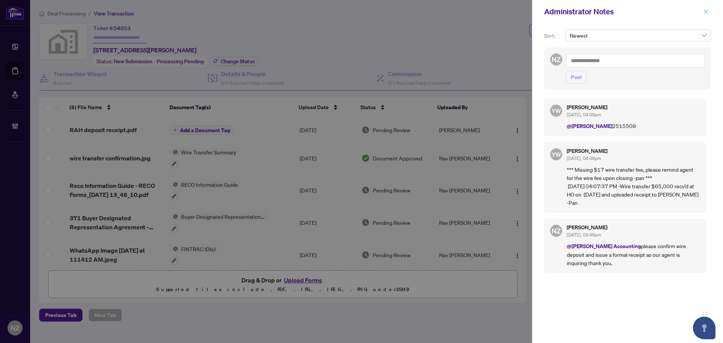
click at [705, 14] on icon "close" at bounding box center [705, 11] width 5 height 5
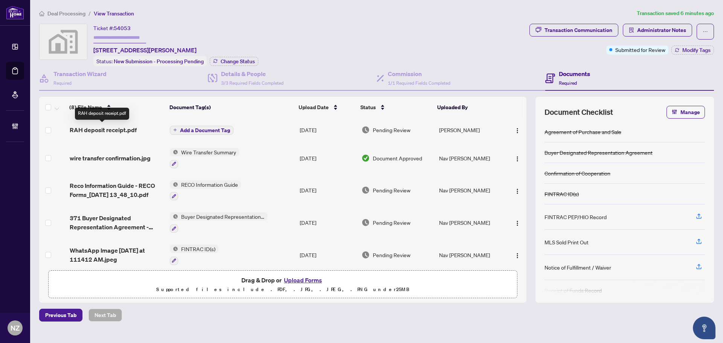
click at [108, 128] on span "RAH deposit receipt.pdf" at bounding box center [103, 129] width 67 height 9
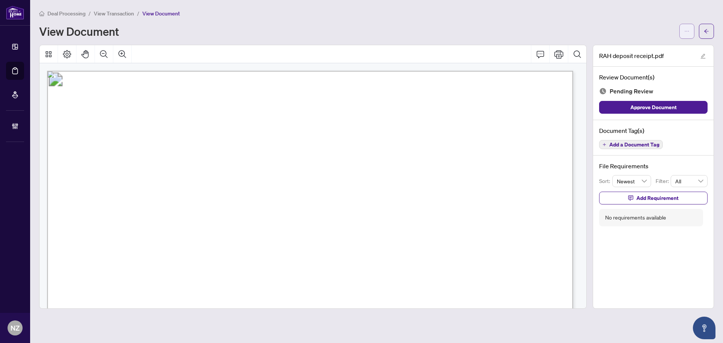
click at [688, 35] on span "button" at bounding box center [686, 31] width 5 height 12
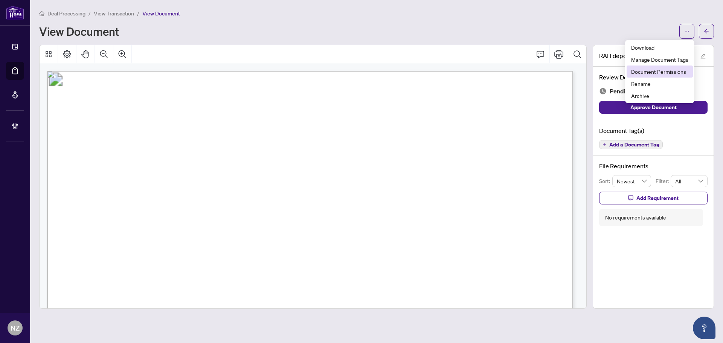
click at [646, 69] on span "Document Permissions" at bounding box center [659, 71] width 57 height 8
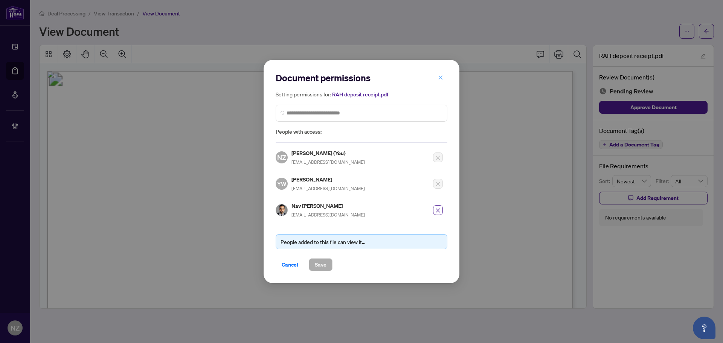
click at [443, 78] on icon "close" at bounding box center [440, 77] width 5 height 5
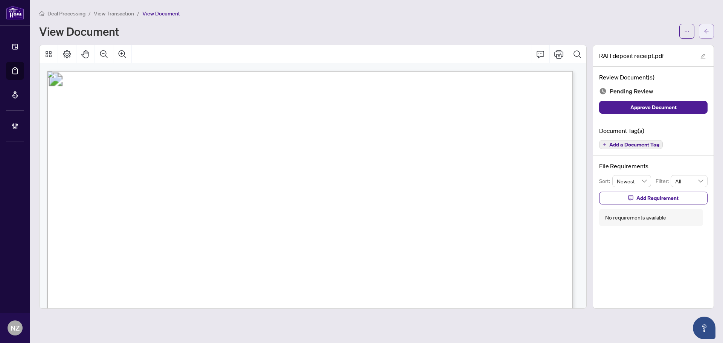
click at [708, 33] on icon "arrow-left" at bounding box center [706, 31] width 5 height 5
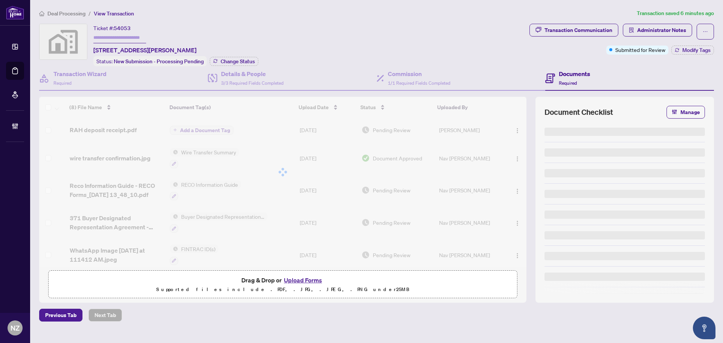
click at [69, 14] on span "Deal Processing" at bounding box center [66, 13] width 38 height 7
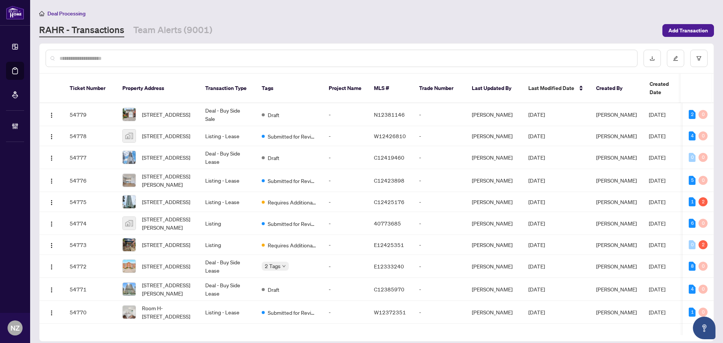
click at [175, 62] on input "text" at bounding box center [345, 58] width 572 height 8
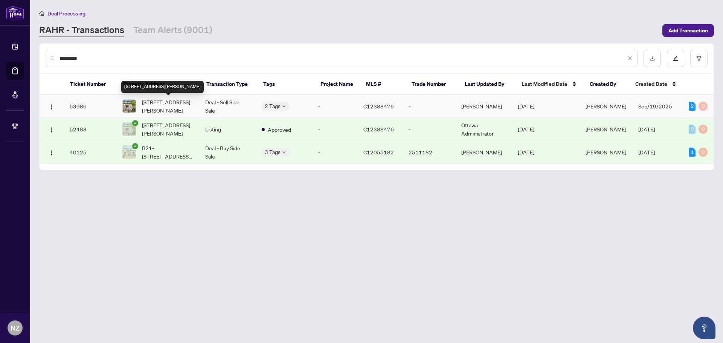
type input "*********"
click at [183, 105] on span "B18-108 Finch Ave W Ave, Toronto, Ontario M2N 6W6, Canada" at bounding box center [167, 106] width 51 height 17
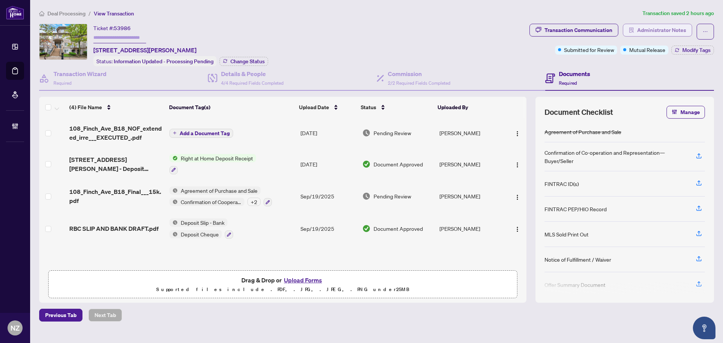
click at [654, 32] on span "Administrator Notes" at bounding box center [661, 30] width 49 height 12
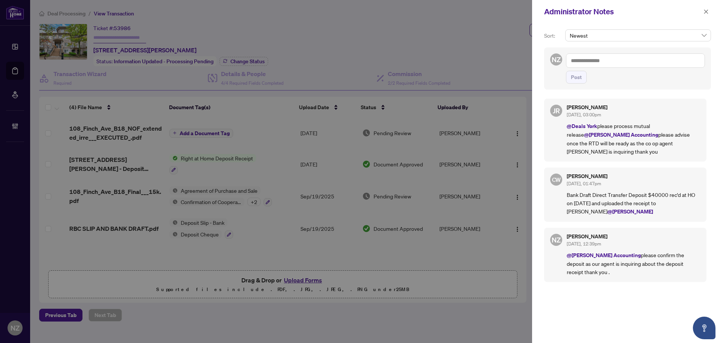
click at [581, 63] on textarea at bounding box center [635, 60] width 139 height 14
click at [613, 124] on p "@Deals York please process mutual release @RAHR Accounting please advise once t…" at bounding box center [634, 139] width 134 height 34
click at [592, 60] on textarea "******" at bounding box center [635, 60] width 139 height 14
click at [598, 116] on b "Deals" at bounding box center [594, 117] width 13 height 7
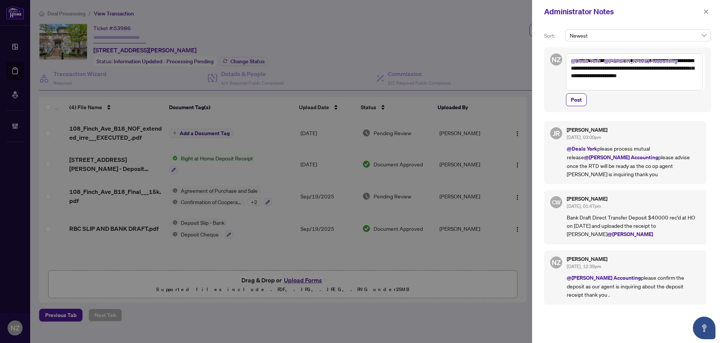
click at [620, 69] on textarea "**********" at bounding box center [634, 71] width 137 height 37
click at [688, 75] on textarea "**********" at bounding box center [634, 71] width 137 height 37
type textarea "**********"
click at [578, 101] on span "Post" at bounding box center [576, 100] width 11 height 12
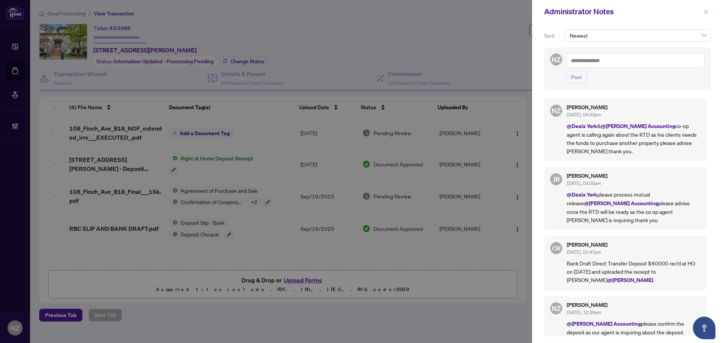
click at [706, 14] on icon "close" at bounding box center [705, 11] width 5 height 5
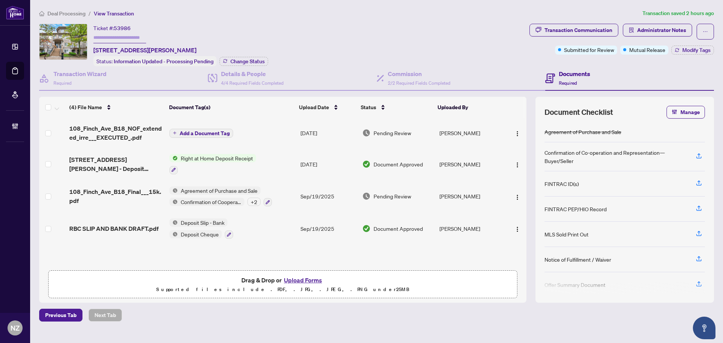
click at [69, 14] on span "Deal Processing" at bounding box center [66, 13] width 38 height 7
